Goal: Task Accomplishment & Management: Manage account settings

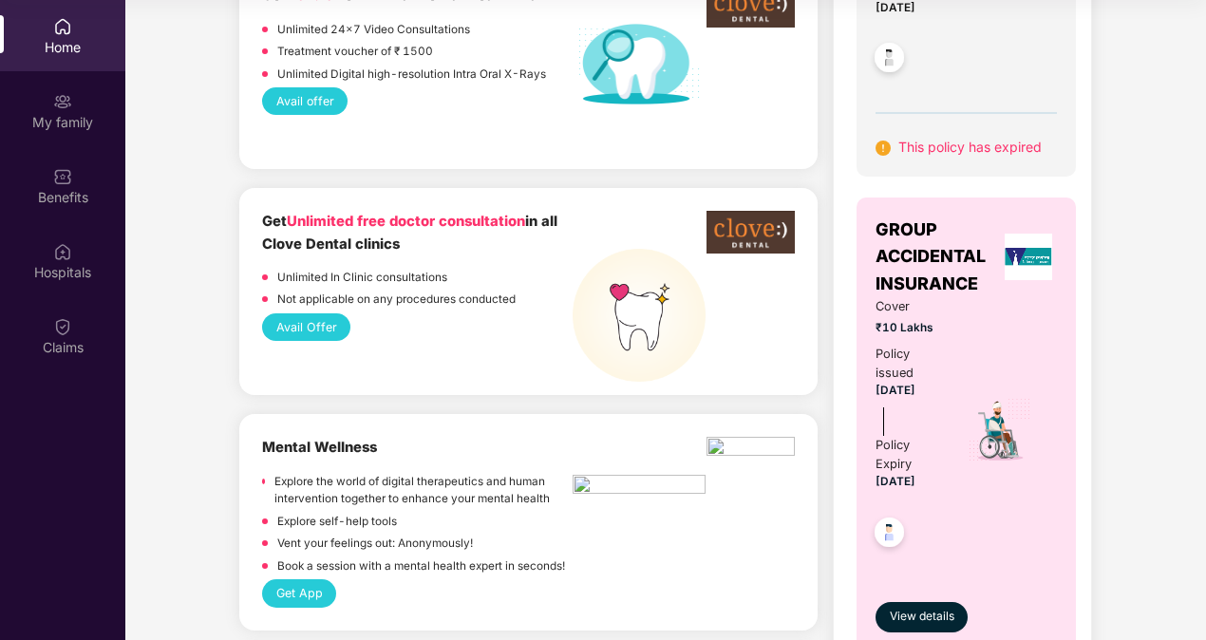
scroll to position [1062, 0]
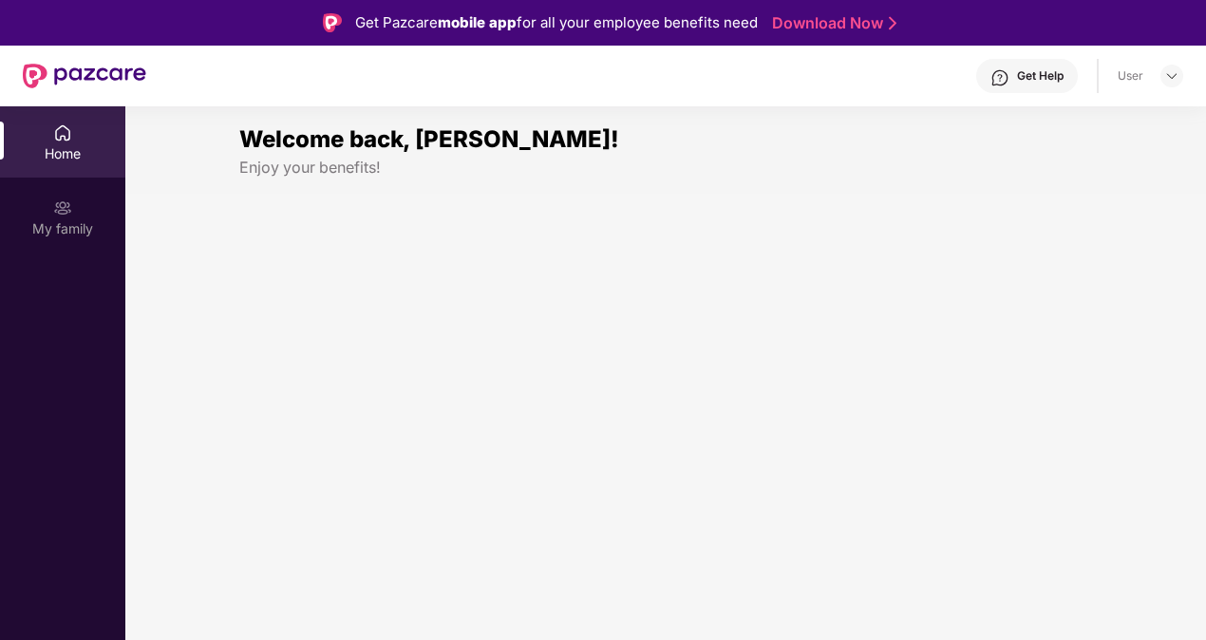
scroll to position [106, 0]
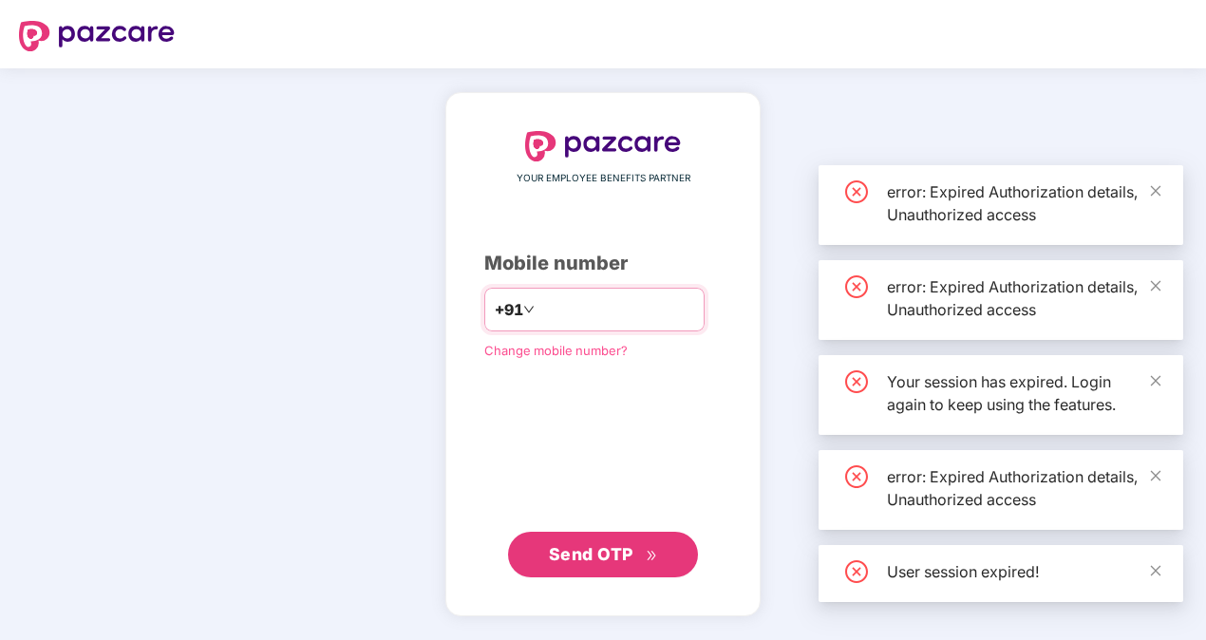
click at [591, 325] on div "+91" at bounding box center [594, 310] width 220 height 44
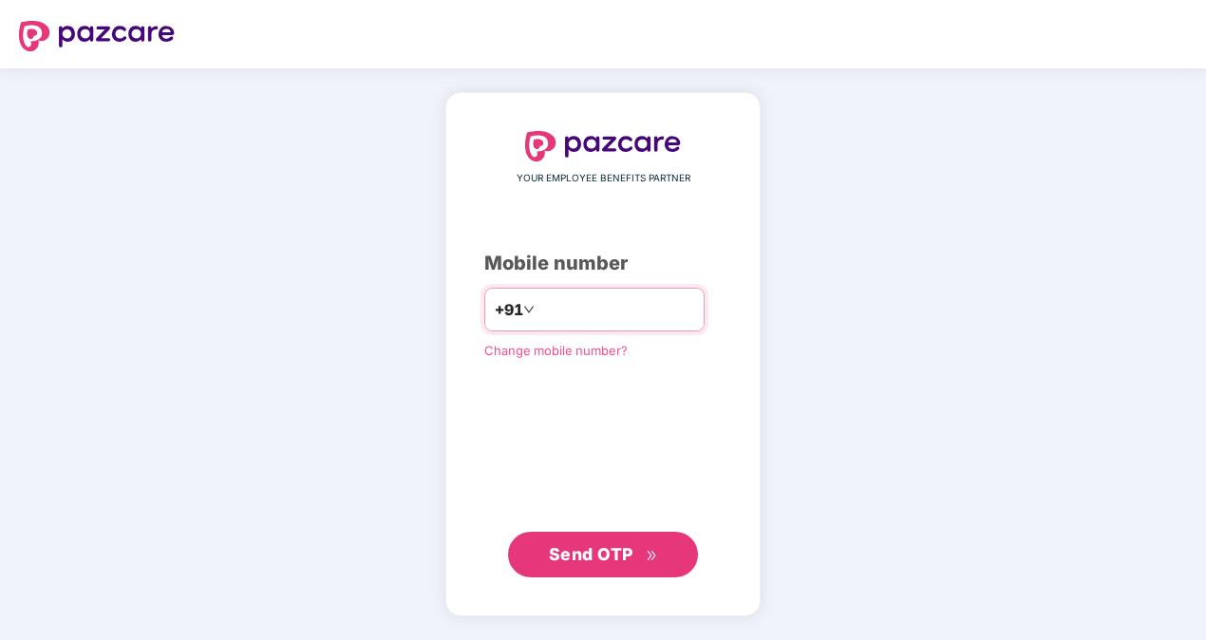
click at [538, 309] on input "**********" at bounding box center [616, 309] width 156 height 30
type input "**********"
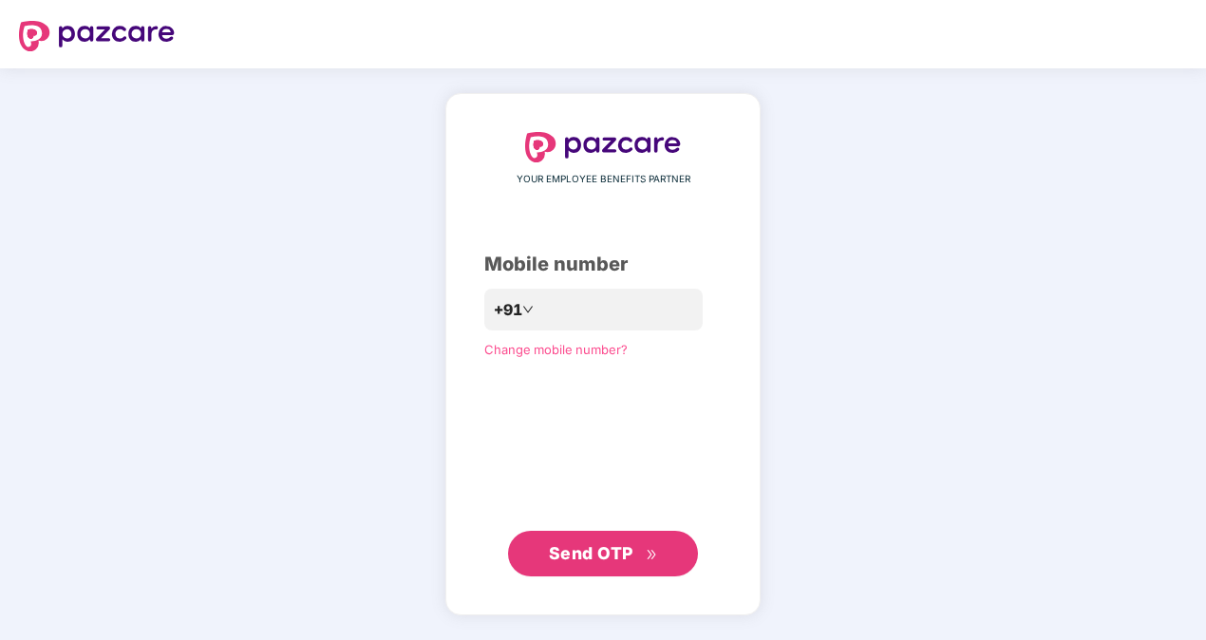
click at [638, 559] on span "Send OTP" at bounding box center [603, 553] width 109 height 27
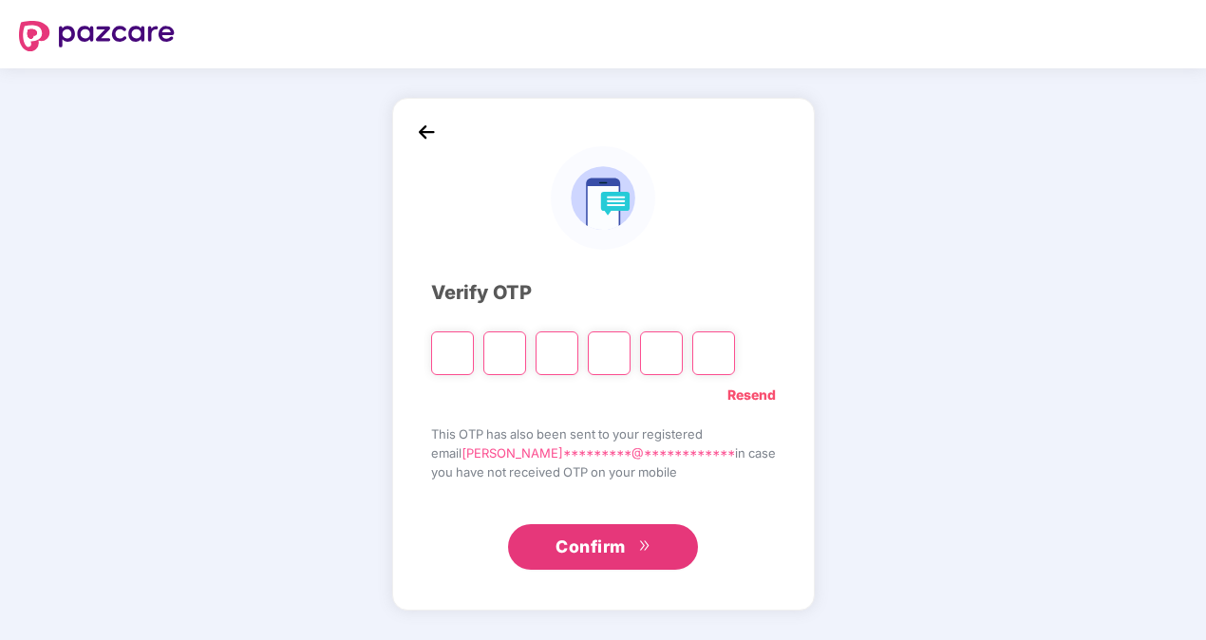
type input "*"
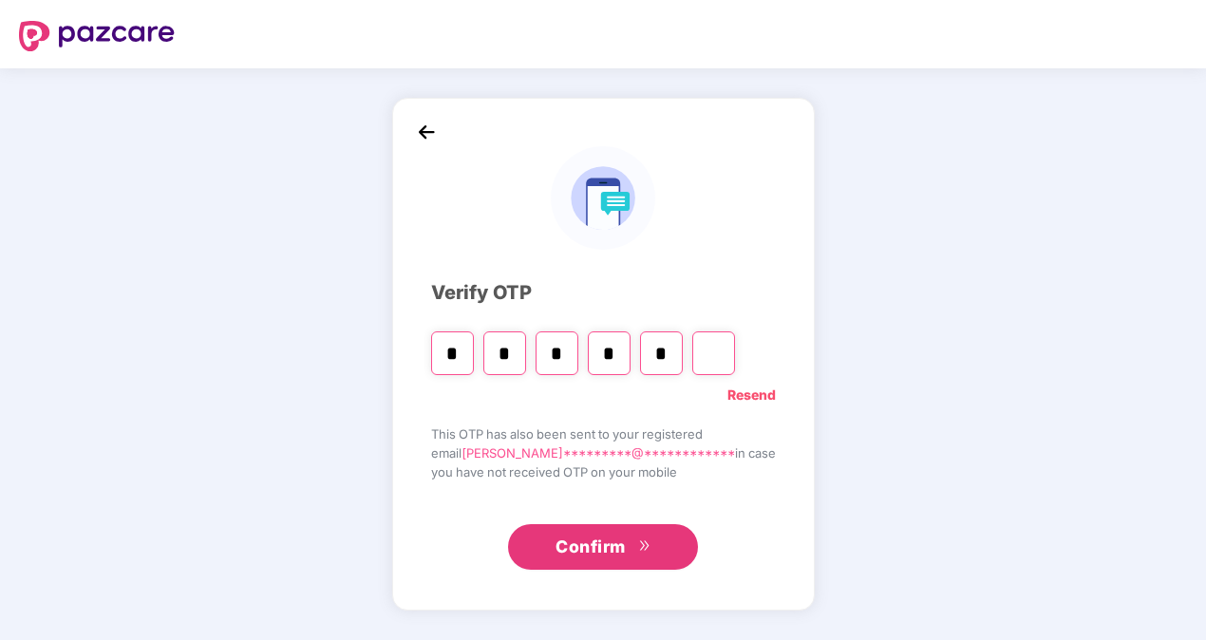
type input "*"
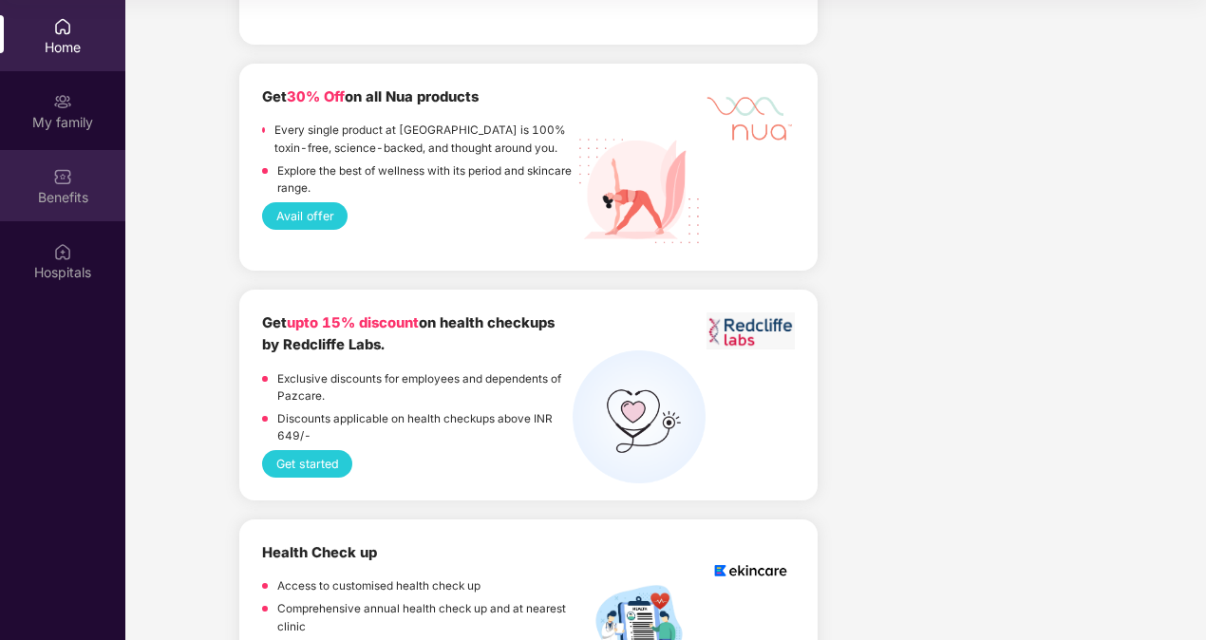
scroll to position [2709, 0]
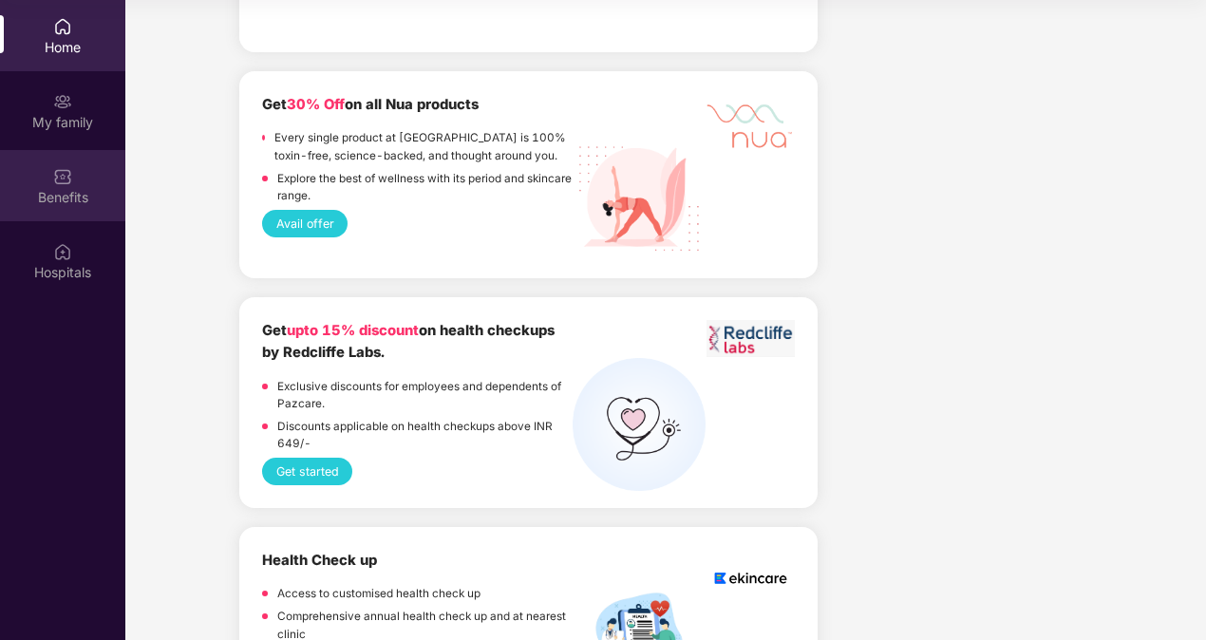
click at [70, 175] on img at bounding box center [62, 176] width 19 height 19
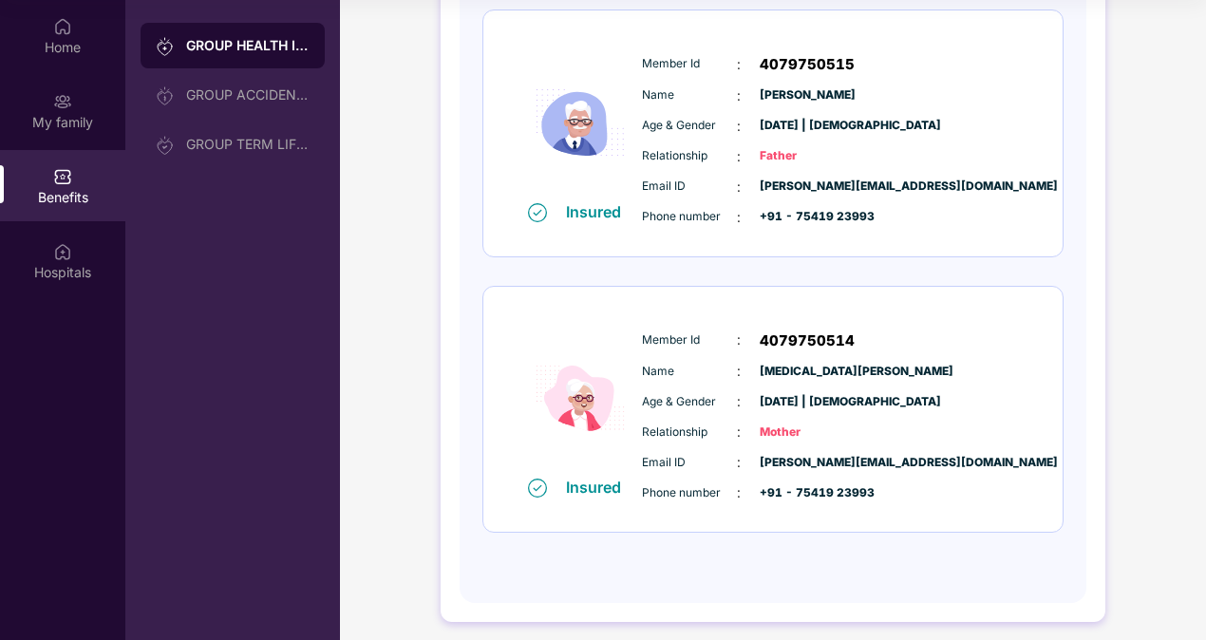
scroll to position [551, 0]
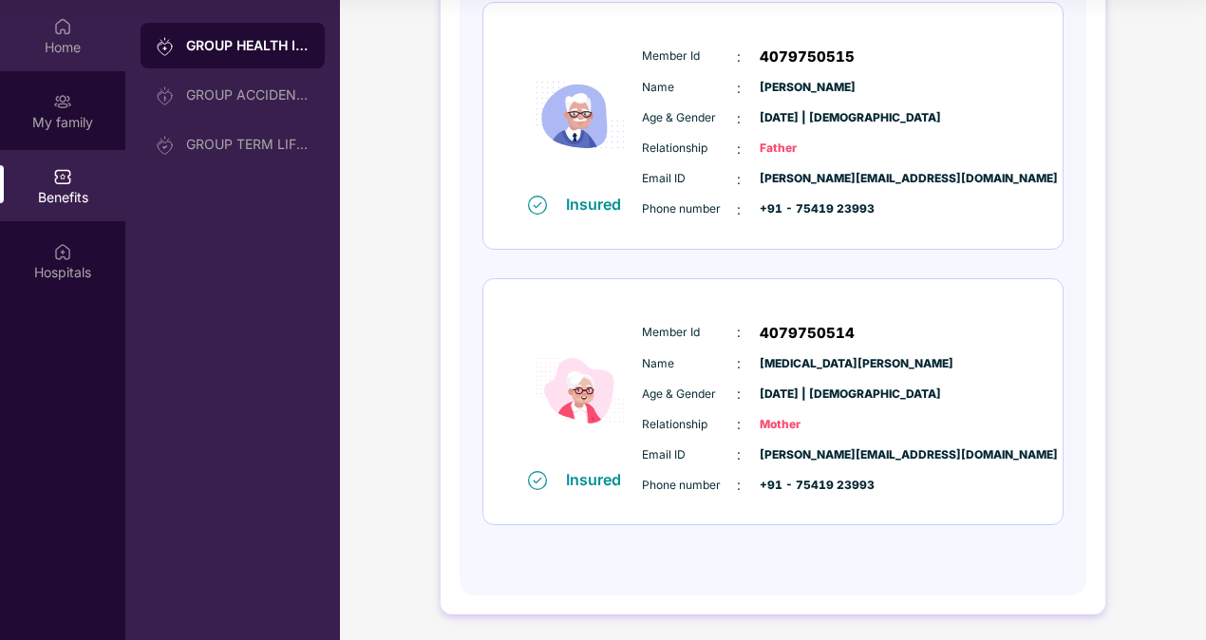
click at [60, 49] on div "Home" at bounding box center [62, 47] width 125 height 19
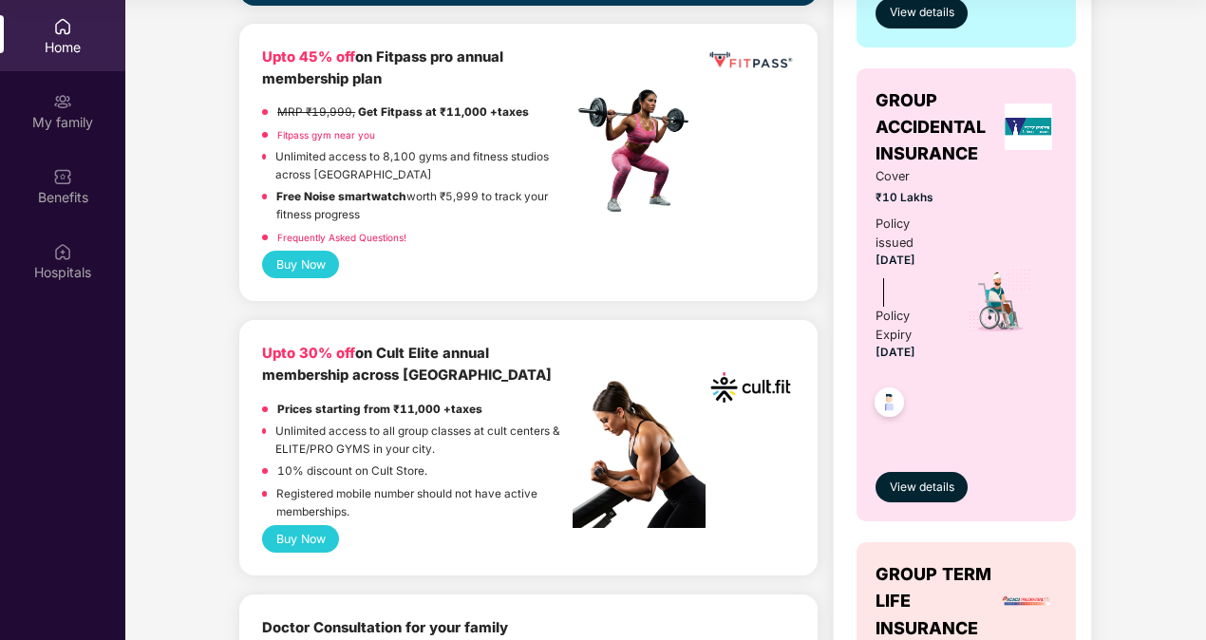
scroll to position [579, 0]
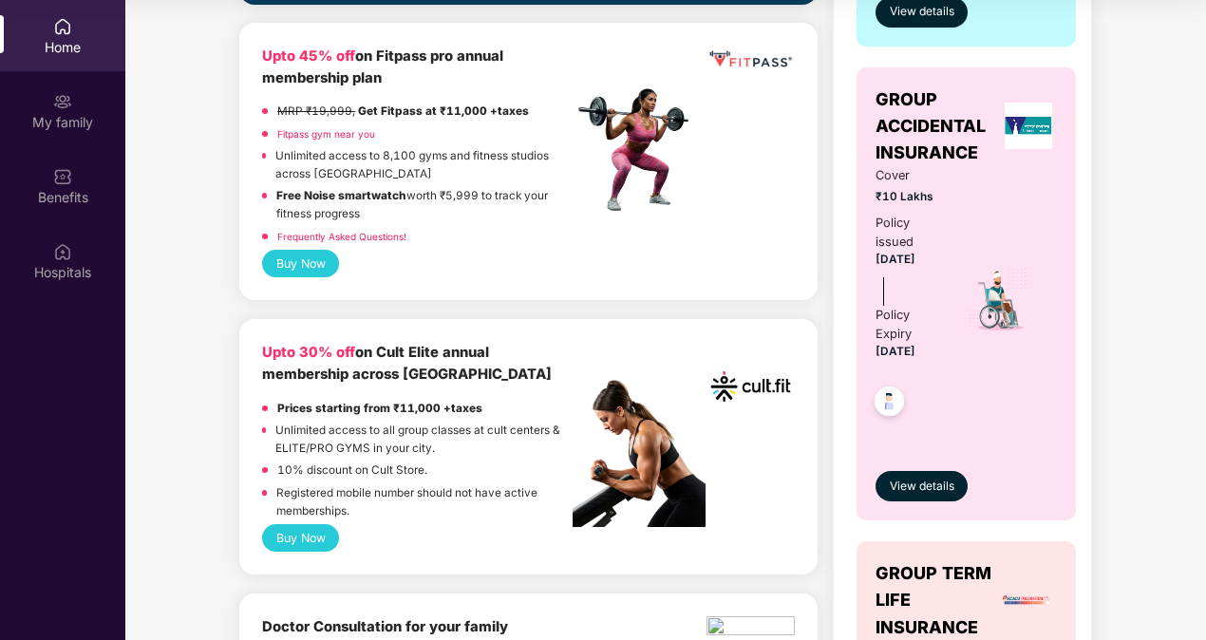
click at [292, 538] on button "Buy Now" at bounding box center [300, 538] width 77 height 28
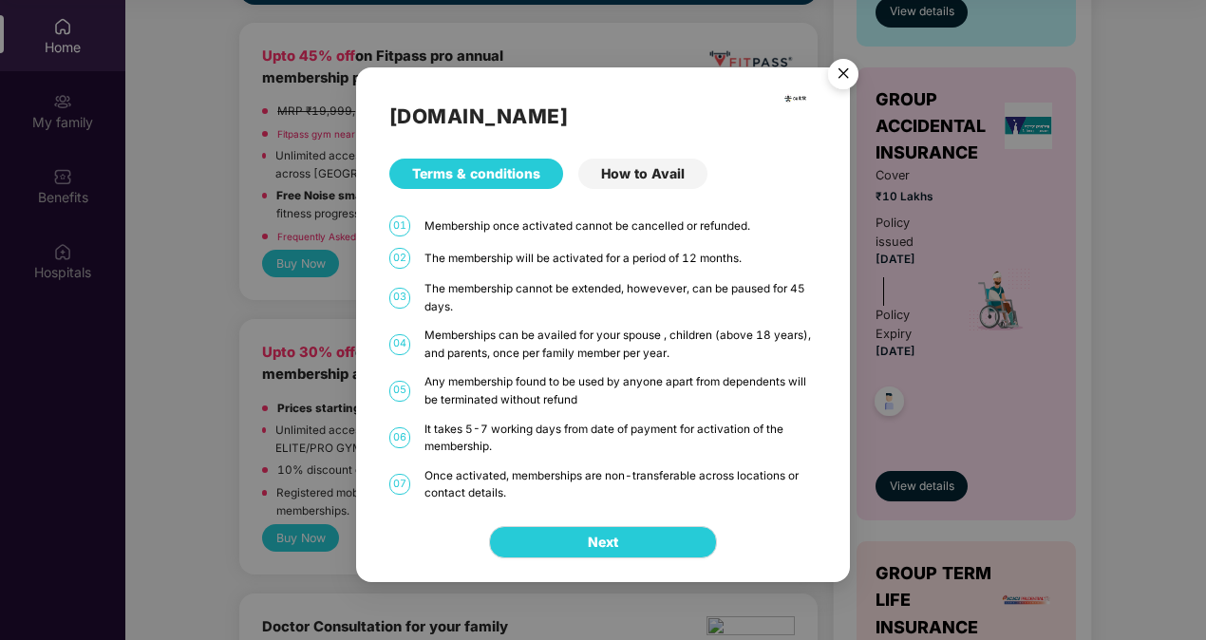
click at [842, 70] on img "Close" at bounding box center [842, 76] width 53 height 53
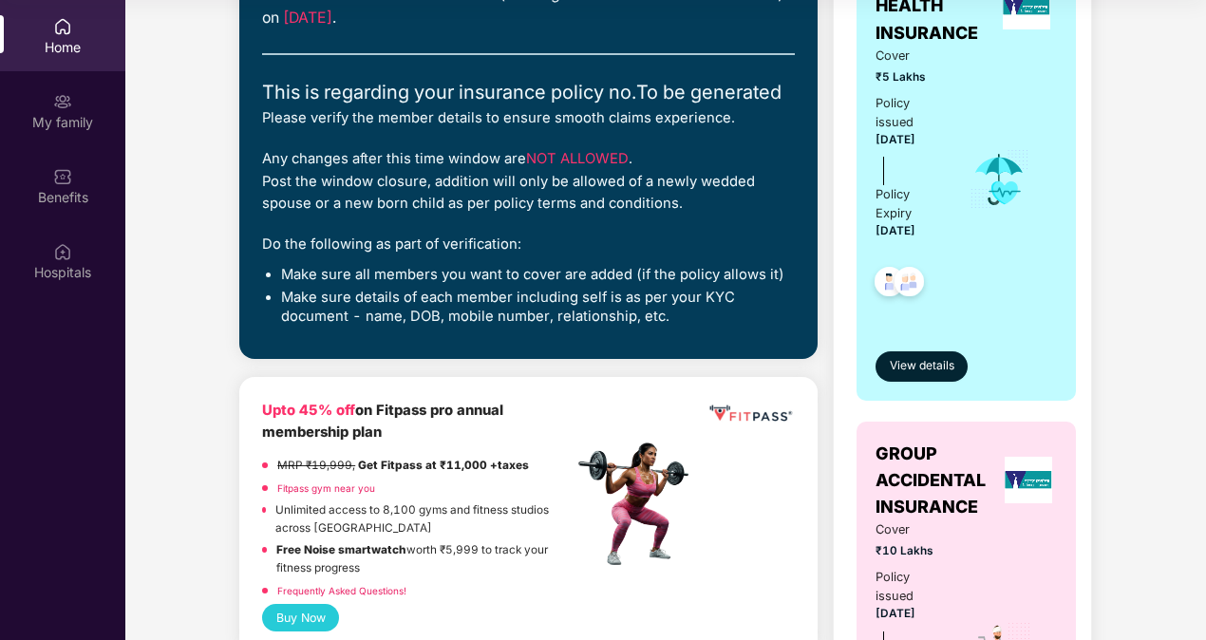
scroll to position [0, 0]
